Goal: Go to known website: Go to known website

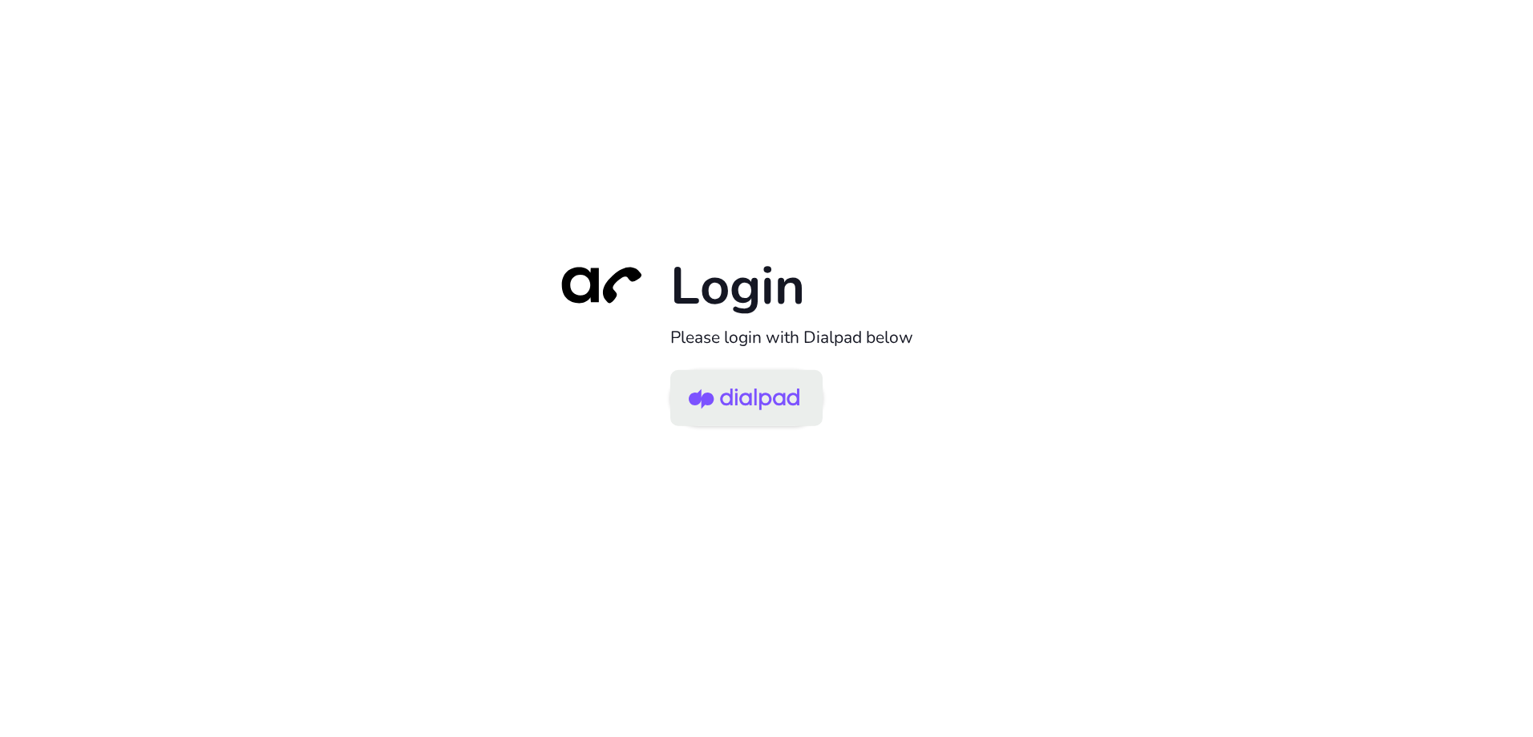
click at [752, 409] on img at bounding box center [744, 400] width 111 height 52
click at [741, 417] on img at bounding box center [744, 400] width 111 height 52
